Goal: Check status: Check status

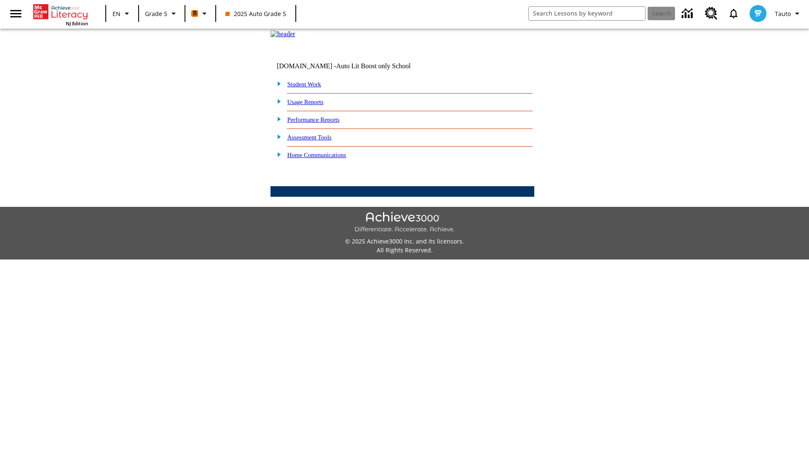
click at [310, 88] on link "Student Work" at bounding box center [304, 84] width 34 height 7
select select "/options/reports/?report_id=12&atype=1&section=2"
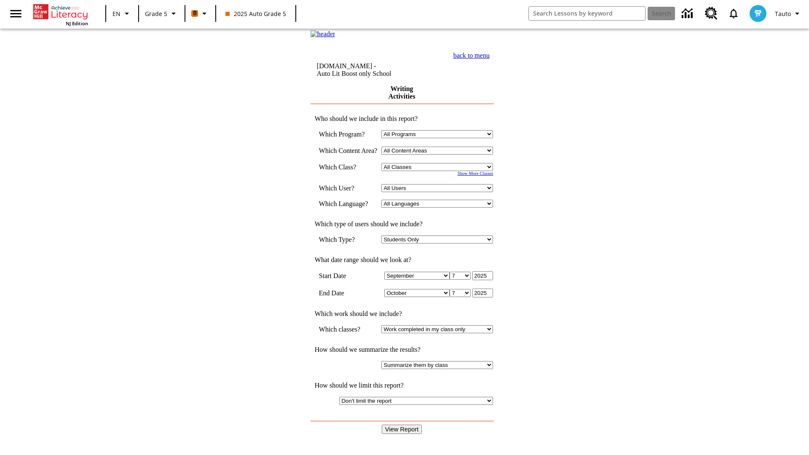
click at [440, 171] on select "Select a Class: All Classes 2025 Auto Grade 5 OL 2025 Auto Grade 6" at bounding box center [437, 167] width 112 height 8
select select "11133131"
click at [440, 192] on select "All Users Cat, Sautoen Cat, Sautoes Cat1, Sautoss Donotlogin, Sautoen Twoschool…" at bounding box center [437, 188] width 112 height 8
select select "21437107"
click at [403, 425] on input "View Report" at bounding box center [402, 429] width 40 height 9
